Goal: Information Seeking & Learning: Learn about a topic

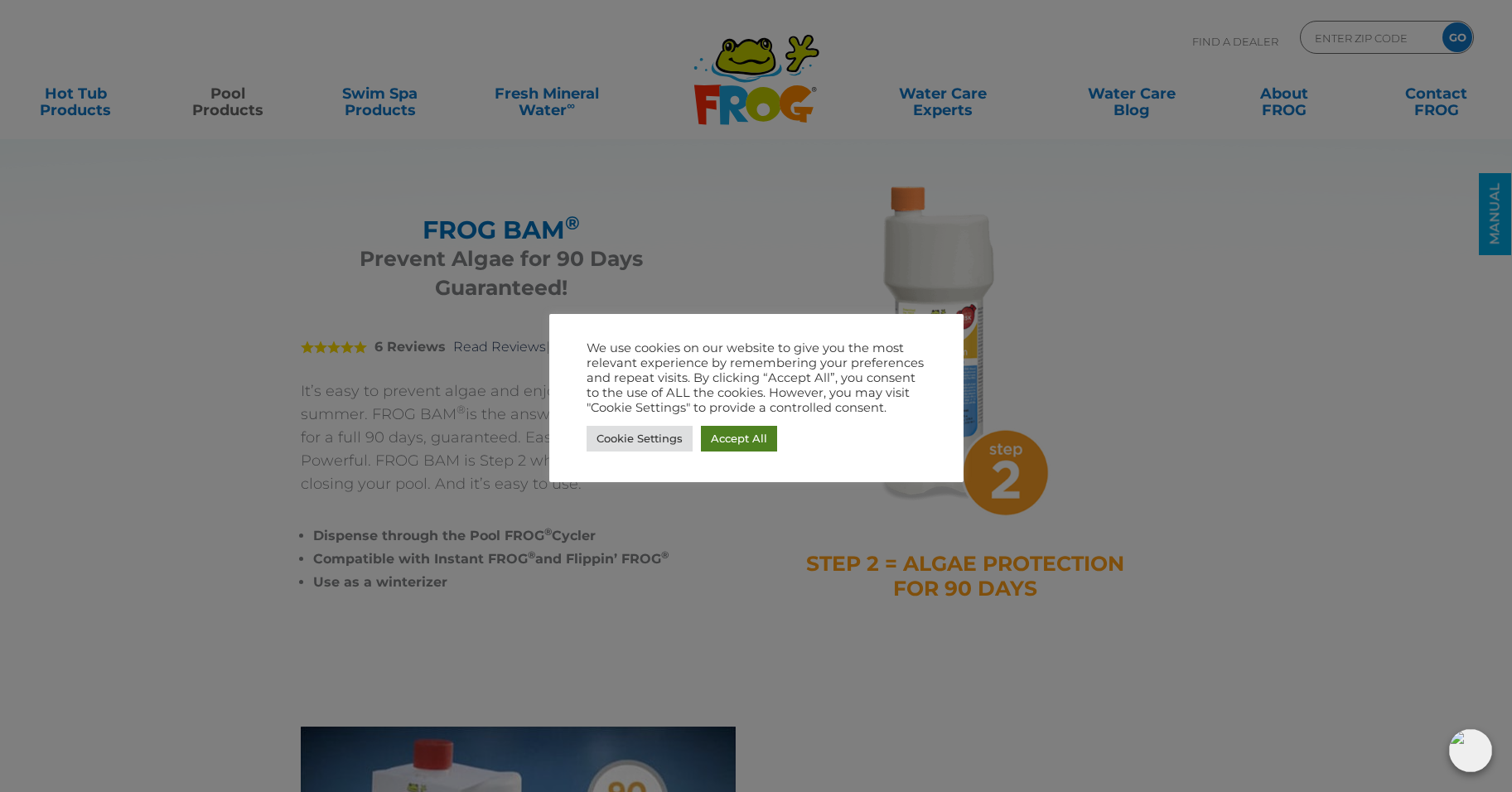
click at [747, 436] on link "Accept All" at bounding box center [739, 439] width 76 height 26
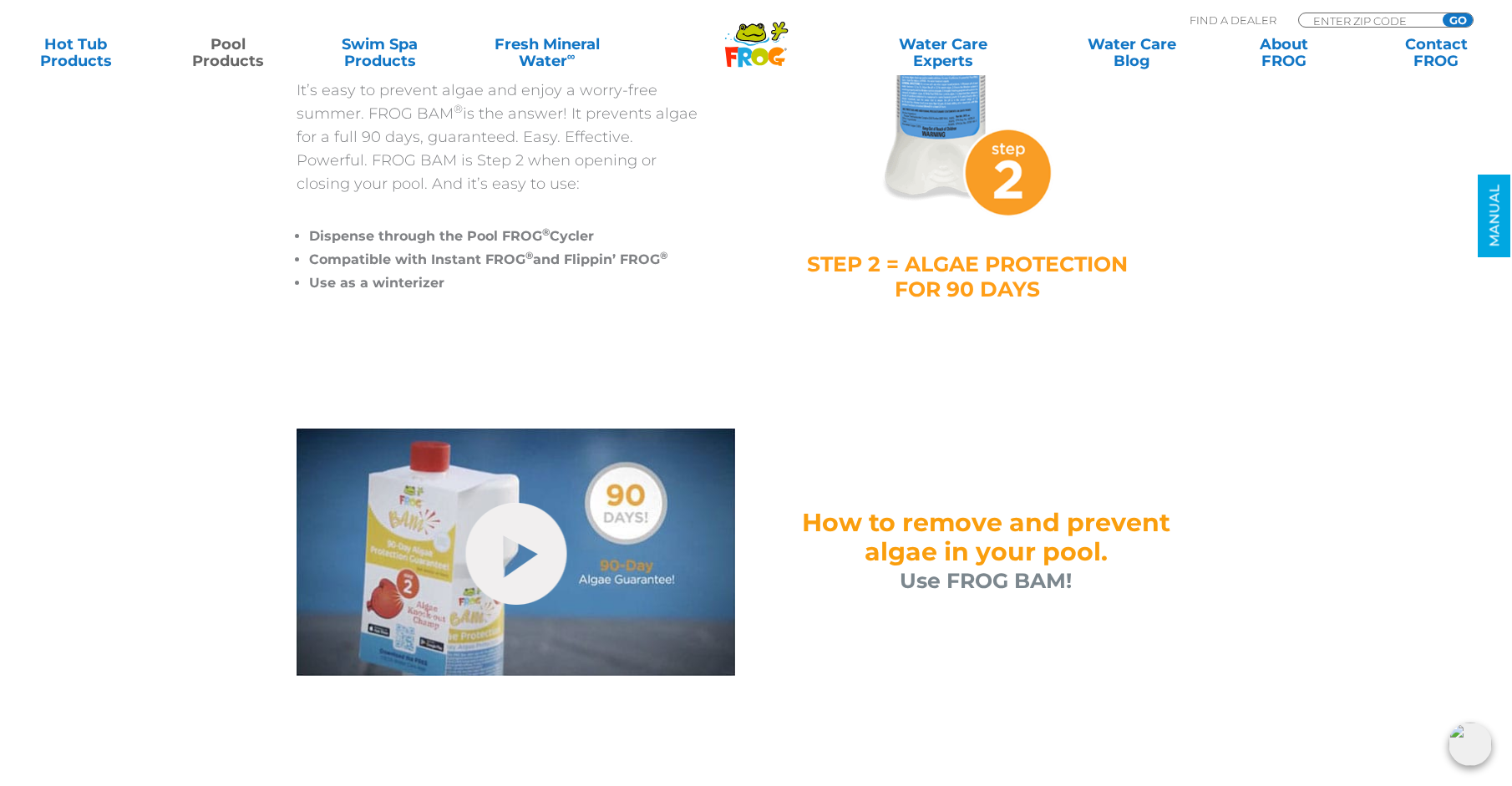
scroll to position [335, 0]
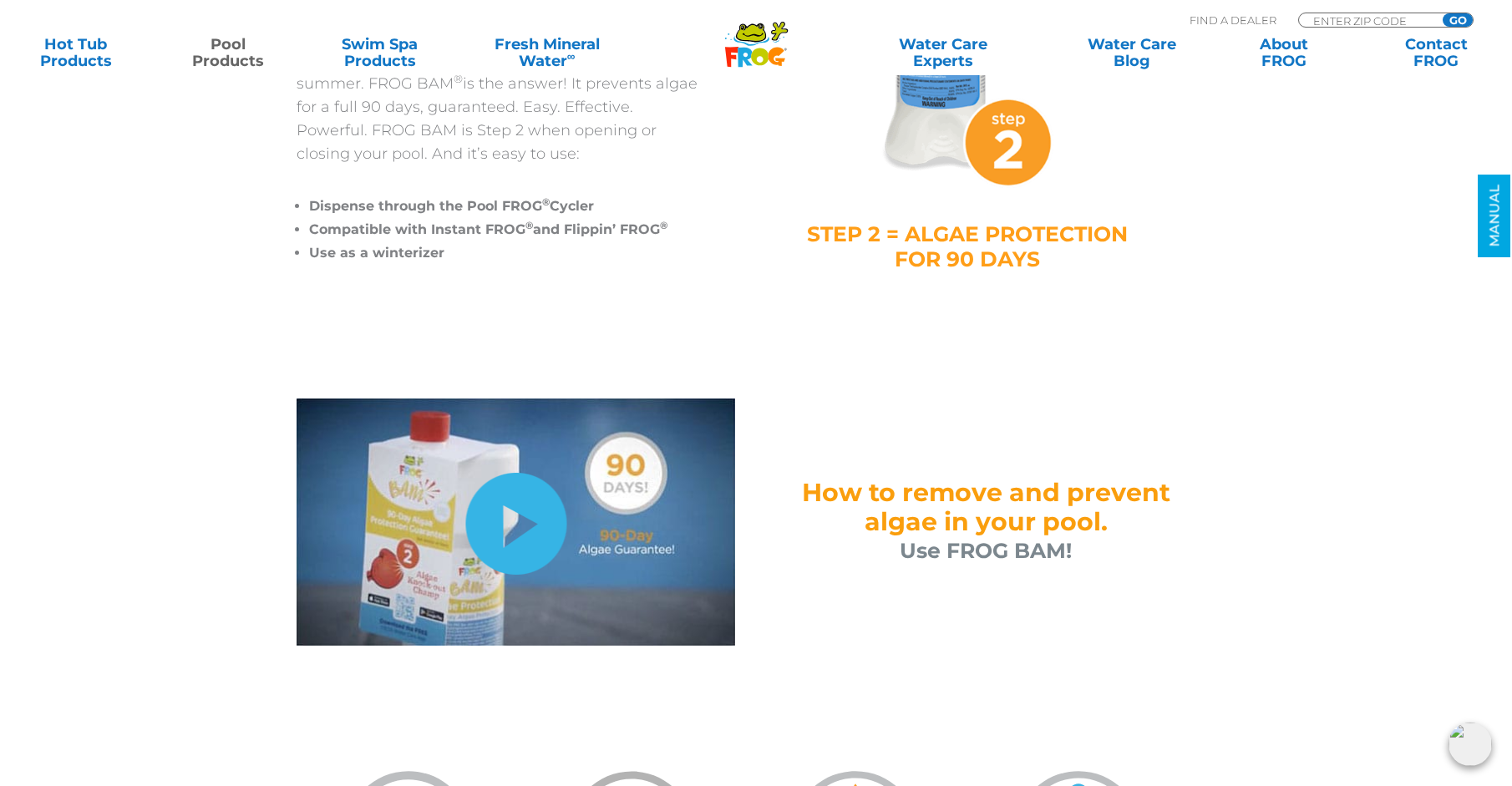
click at [523, 528] on link "hide-me" at bounding box center [516, 524] width 102 height 102
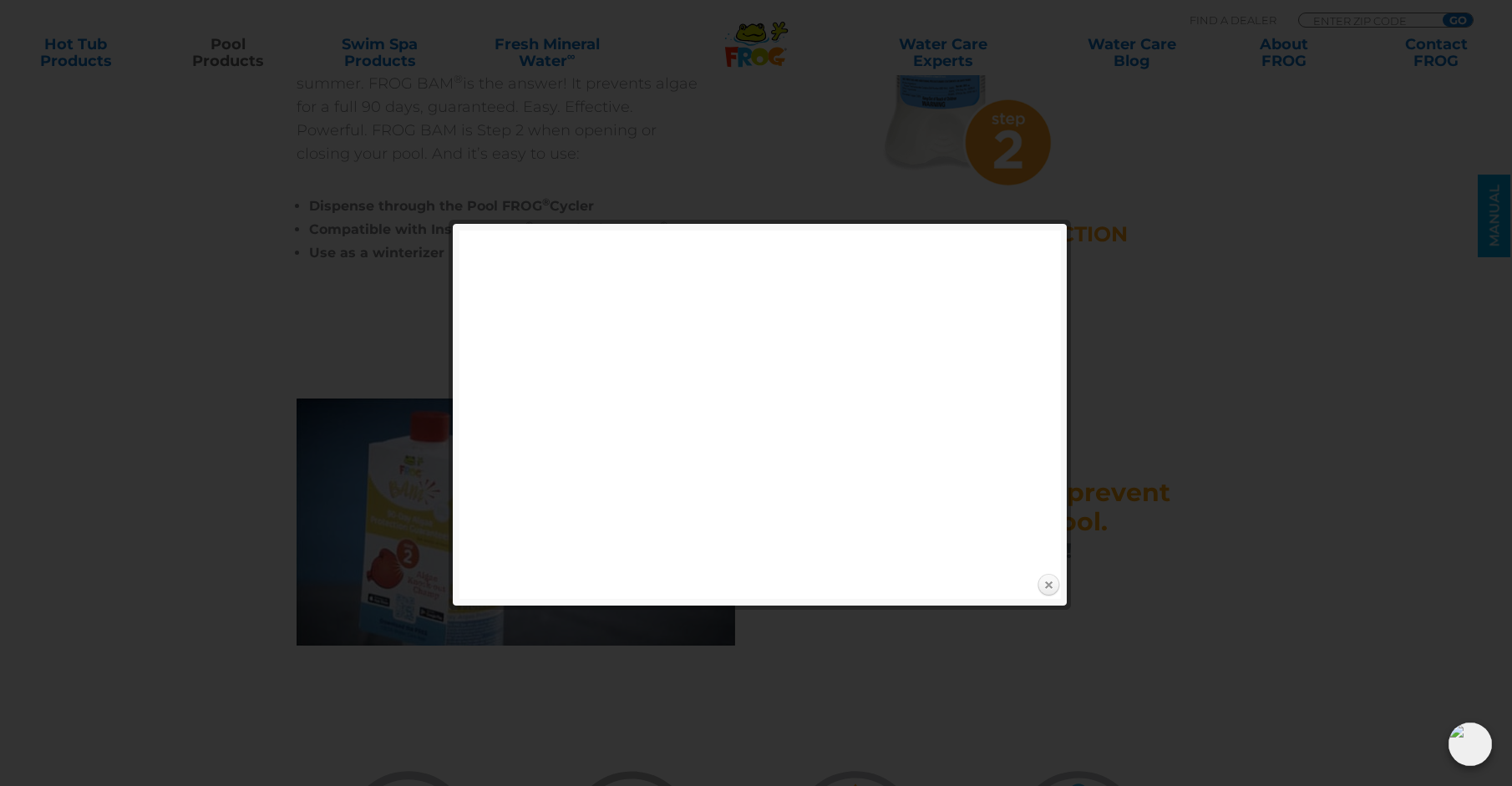
click at [1049, 587] on link "Close" at bounding box center [1049, 586] width 25 height 25
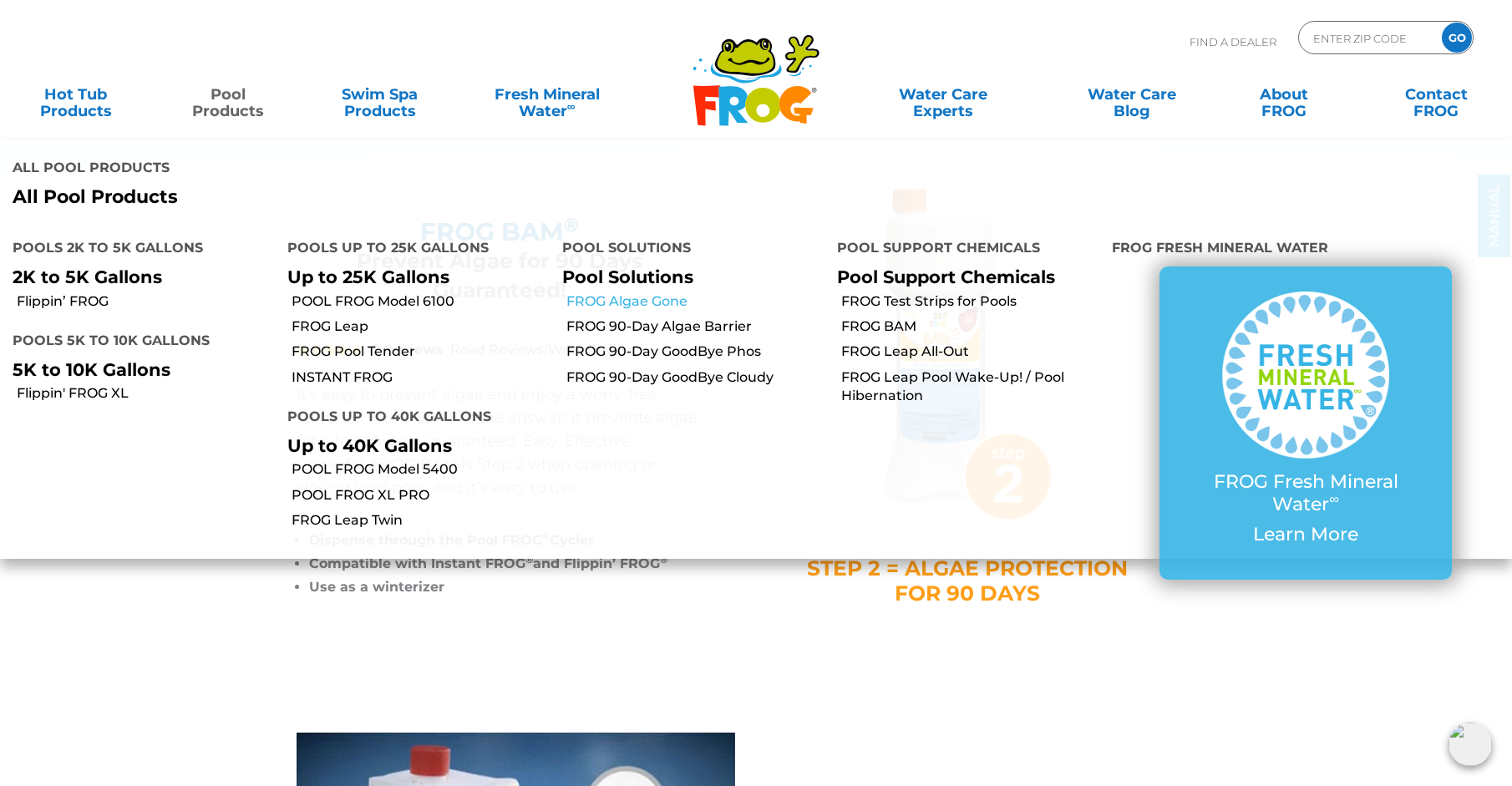
click at [648, 298] on link "FROG Algae Gone" at bounding box center [695, 302] width 258 height 18
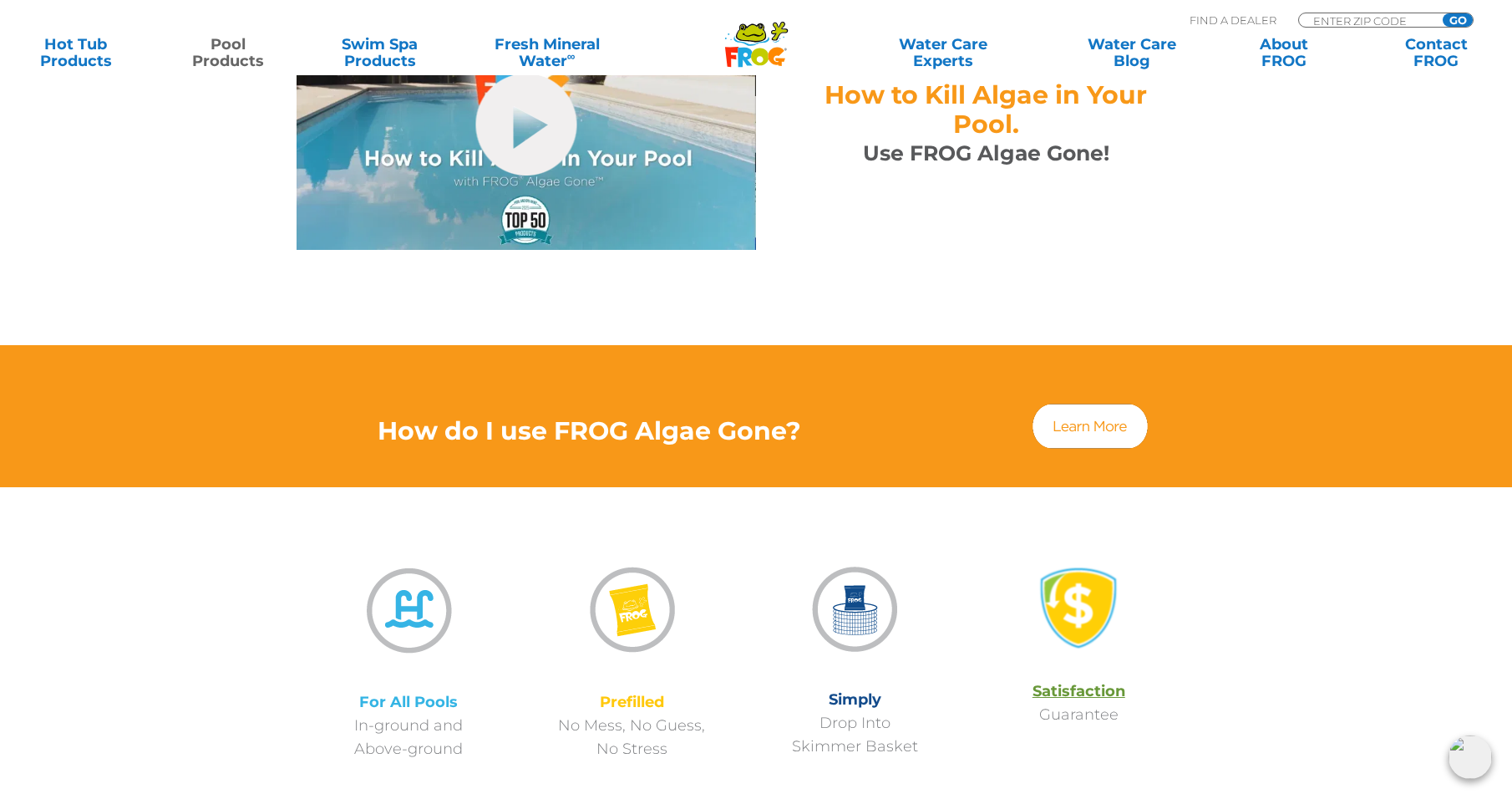
scroll to position [920, 0]
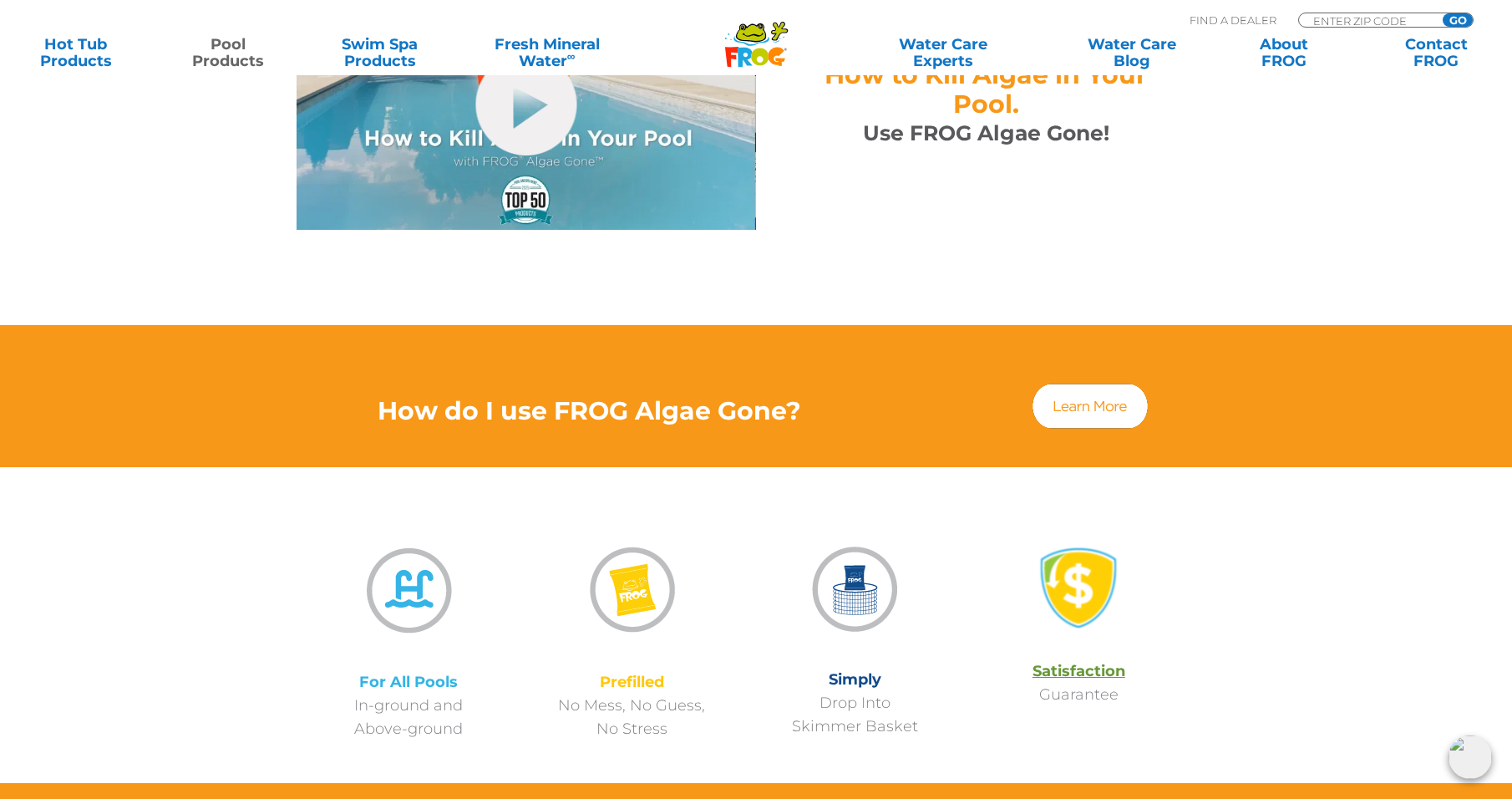
click at [1086, 383] on img at bounding box center [1090, 405] width 121 height 50
